Goal: Navigation & Orientation: Find specific page/section

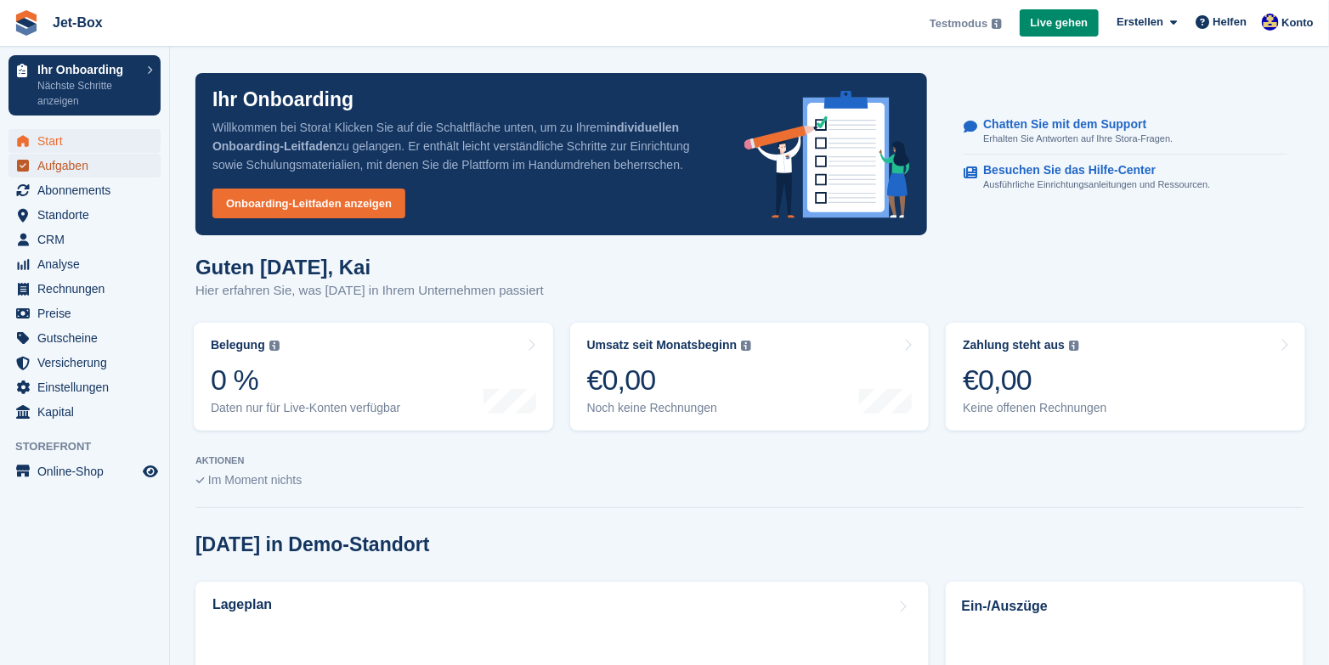
click at [61, 164] on span "Aufgaben" at bounding box center [88, 166] width 102 height 24
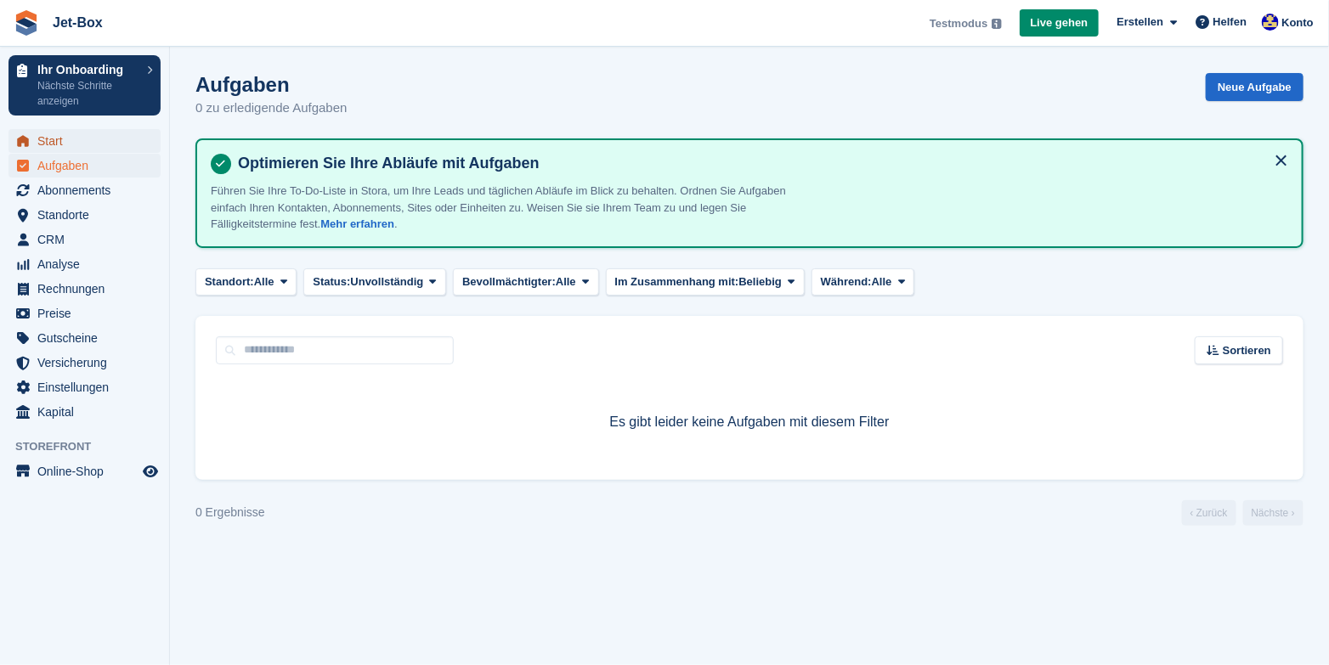
click at [42, 138] on span "Start" at bounding box center [88, 141] width 102 height 24
